Goal: Task Accomplishment & Management: Use online tool/utility

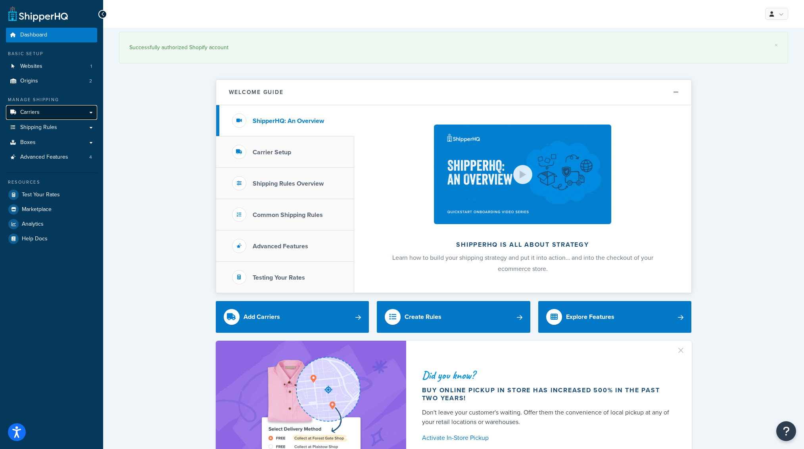
click at [29, 110] on span "Carriers" at bounding box center [29, 112] width 19 height 7
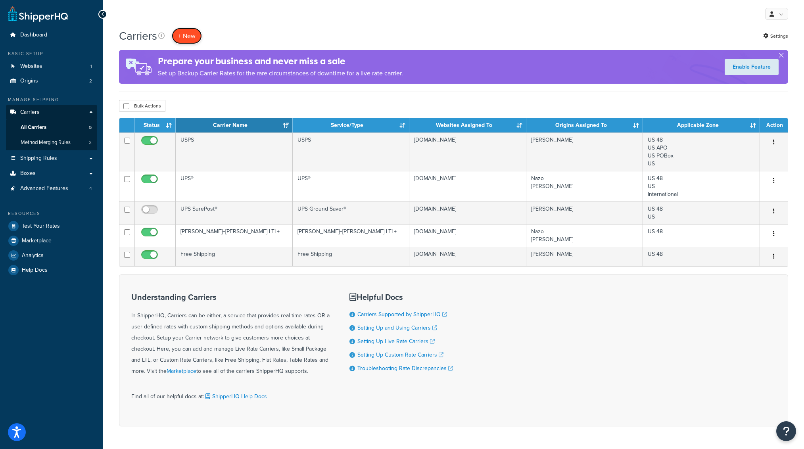
click at [187, 40] on button "+ New" at bounding box center [187, 36] width 30 height 16
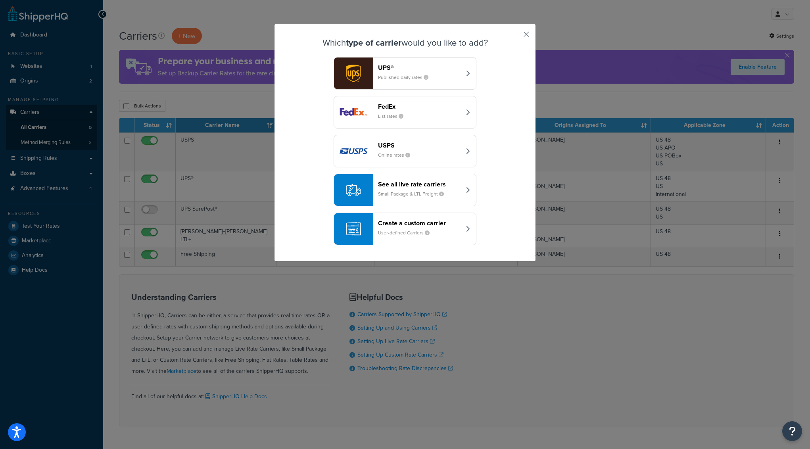
click at [456, 224] on header "Create a custom carrier" at bounding box center [419, 223] width 83 height 8
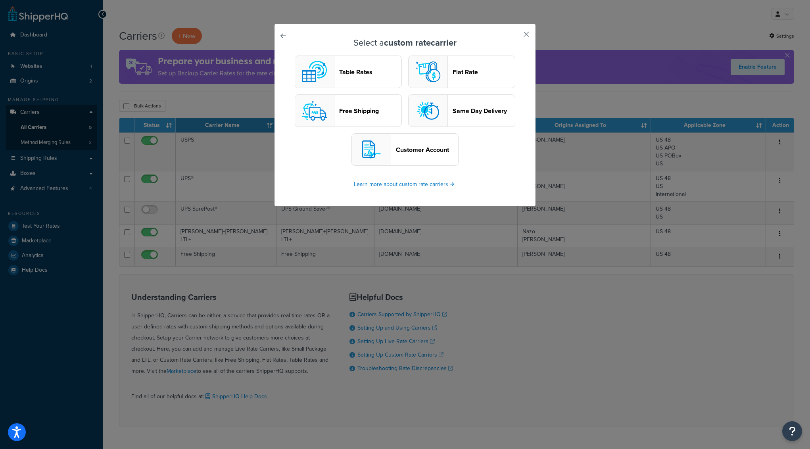
click at [294, 38] on link at bounding box center [294, 38] width 0 height 0
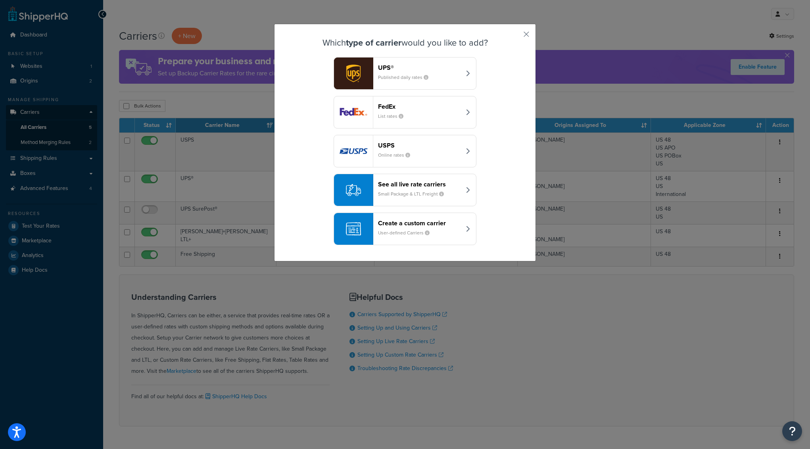
click at [566, 22] on div "Which type of carrier would you like to add? UPS® Published daily rates FedEx L…" at bounding box center [405, 224] width 810 height 449
click at [516, 36] on button "button" at bounding box center [515, 37] width 2 height 2
